Goal: Information Seeking & Learning: Learn about a topic

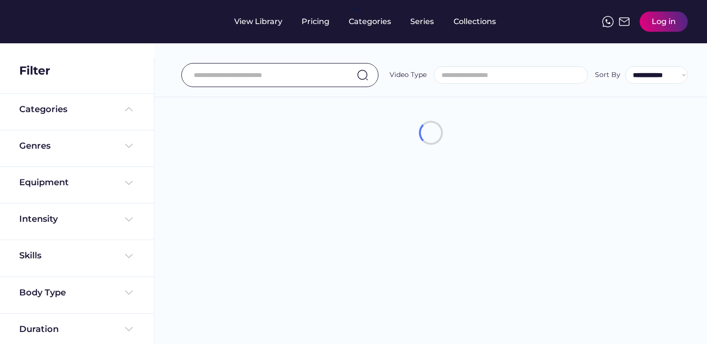
select select
select select "**********"
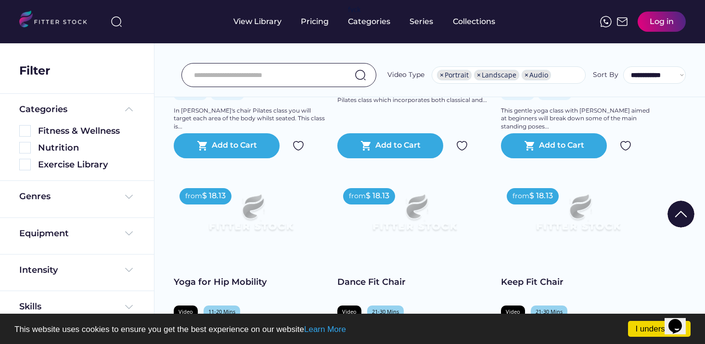
scroll to position [381, 0]
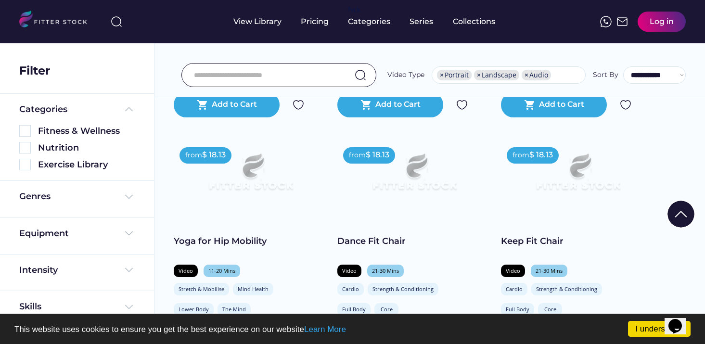
click at [381, 247] on div "Dance Fit Chair" at bounding box center [414, 241] width 154 height 12
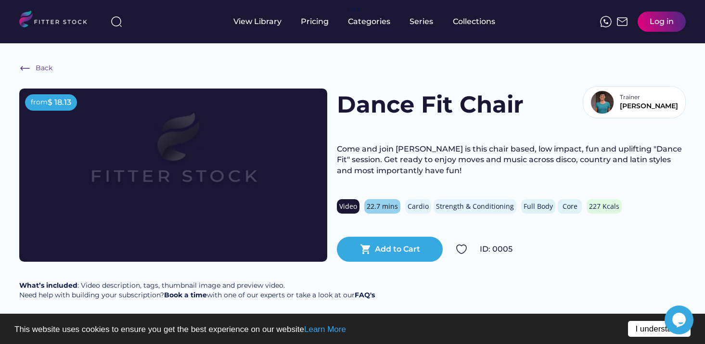
click at [638, 334] on link "I understand!" at bounding box center [659, 329] width 63 height 16
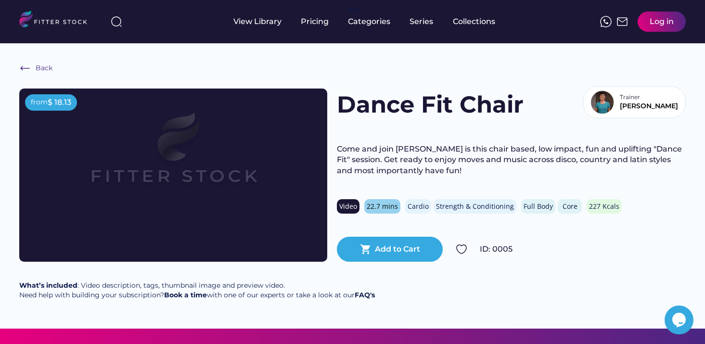
click at [286, 224] on img at bounding box center [173, 158] width 246 height 139
